Goal: Information Seeking & Learning: Check status

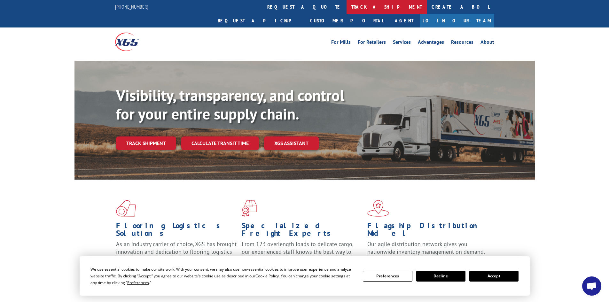
click at [347, 7] on link "track a shipment" at bounding box center [387, 7] width 80 height 14
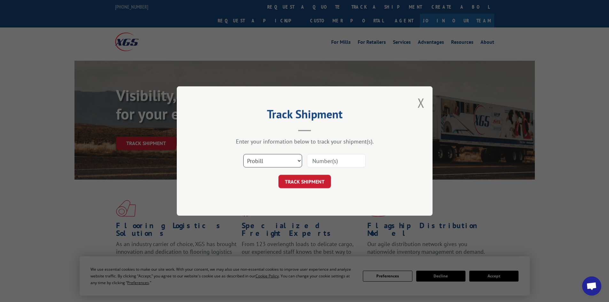
click at [262, 164] on select "Select category... Probill BOL PO" at bounding box center [272, 160] width 59 height 13
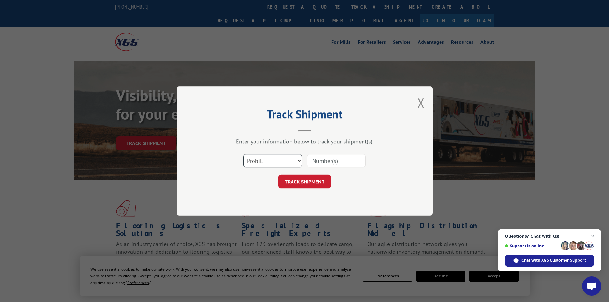
select select "bol"
click at [243, 154] on select "Select category... Probill BOL PO" at bounding box center [272, 160] width 59 height 13
paste input "6006821"
type input "6006821"
click at [299, 184] on button "TRACK SHIPMENT" at bounding box center [305, 181] width 52 height 13
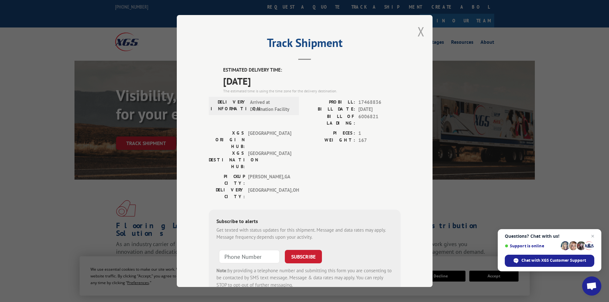
click at [419, 29] on button "Close modal" at bounding box center [421, 31] width 7 height 17
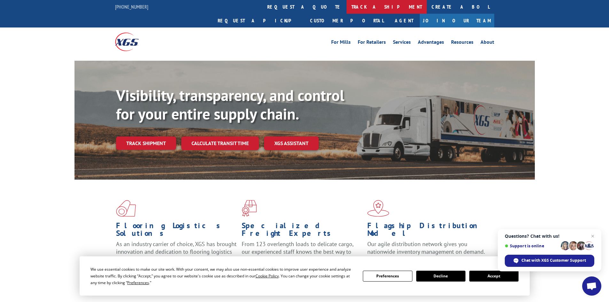
click at [347, 8] on link "track a shipment" at bounding box center [387, 7] width 80 height 14
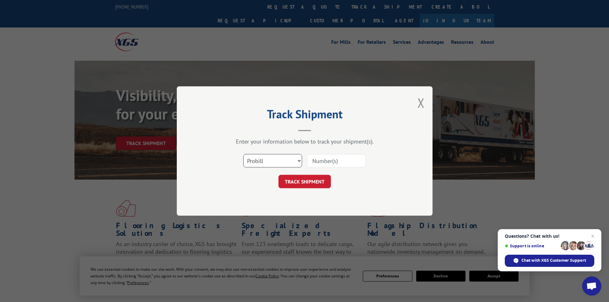
click at [264, 160] on select "Select category... Probill BOL PO" at bounding box center [272, 160] width 59 height 13
select select "bol"
click at [243, 154] on select "Select category... Probill BOL PO" at bounding box center [272, 160] width 59 height 13
click at [314, 161] on input at bounding box center [336, 160] width 59 height 13
paste input "6006954"
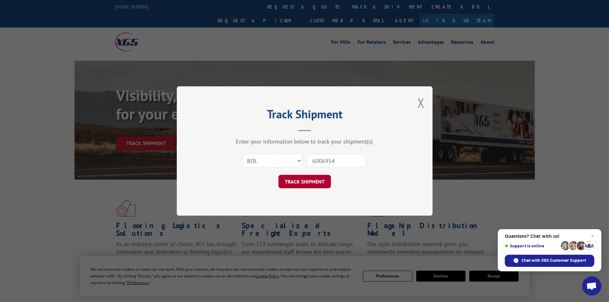
type input "6006954"
click at [312, 180] on button "TRACK SHIPMENT" at bounding box center [305, 181] width 52 height 13
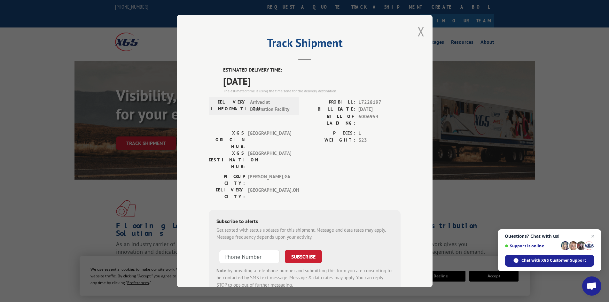
click at [418, 28] on button "Close modal" at bounding box center [421, 31] width 7 height 17
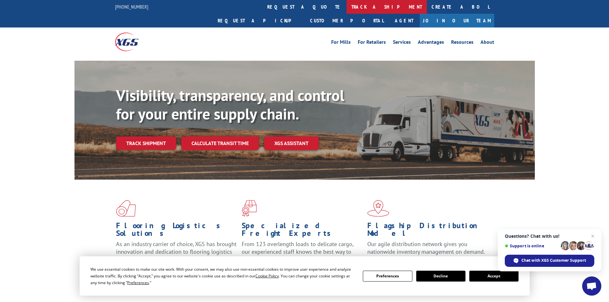
click at [347, 6] on link "track a shipment" at bounding box center [387, 7] width 80 height 14
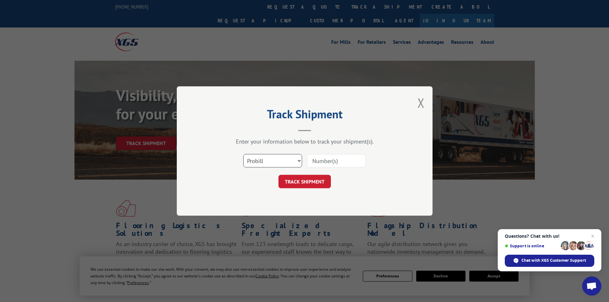
click at [270, 161] on select "Select category... Probill BOL PO" at bounding box center [272, 160] width 59 height 13
select select "bol"
click at [243, 154] on select "Select category... Probill BOL PO" at bounding box center [272, 160] width 59 height 13
click at [326, 157] on input at bounding box center [336, 160] width 59 height 13
paste input "6009143"
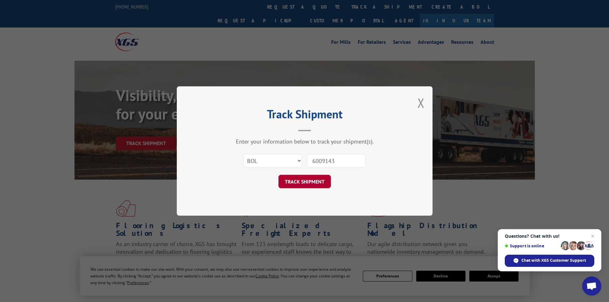
type input "6009143"
click at [317, 181] on button "TRACK SHIPMENT" at bounding box center [305, 181] width 52 height 13
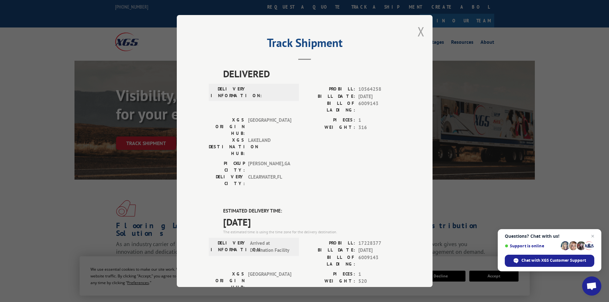
click at [421, 24] on button "Close modal" at bounding box center [421, 31] width 7 height 17
